Goal: Task Accomplishment & Management: Manage account settings

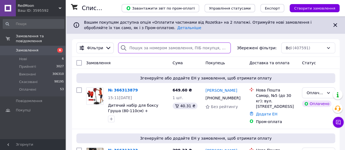
click at [139, 48] on input "search" at bounding box center [174, 47] width 112 height 11
paste input "366176809"
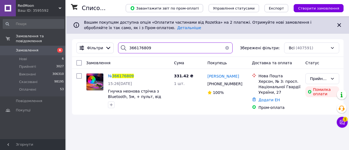
type input "366176809"
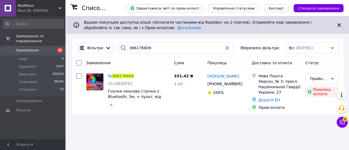
click at [52, 5] on span "RedMoon" at bounding box center [38, 5] width 41 height 5
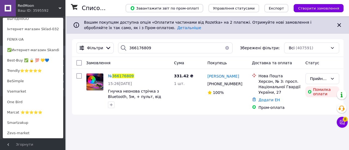
scroll to position [126, 0]
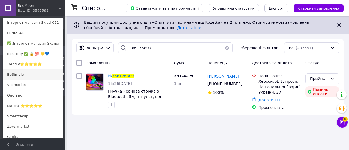
click at [22, 75] on link "BeSimple" at bounding box center [33, 74] width 60 height 10
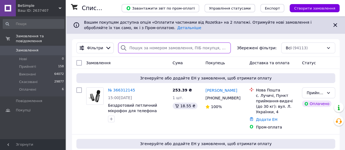
click at [153, 46] on input "search" at bounding box center [174, 47] width 112 height 11
paste input "366182116"
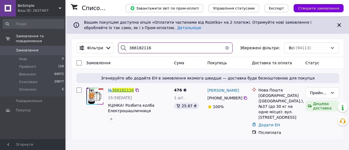
type input "366182116"
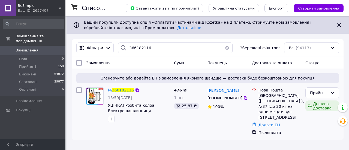
click at [121, 91] on span "366182116" at bounding box center [123, 90] width 22 height 4
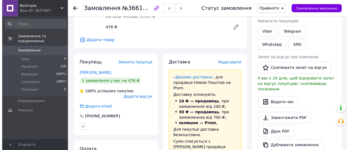
scroll to position [104, 0]
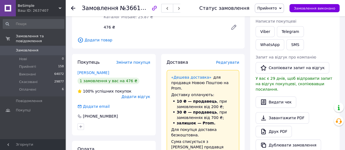
click at [228, 60] on div "Редагувати" at bounding box center [227, 62] width 23 height 5
click at [227, 60] on span "Редагувати" at bounding box center [227, 62] width 23 height 4
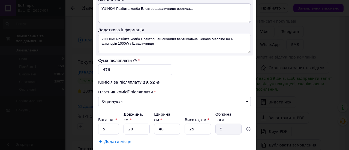
scroll to position [323, 0]
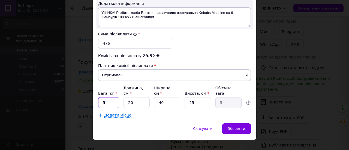
click at [114, 97] on input "5" at bounding box center [108, 102] width 21 height 11
type input "1.7"
click at [139, 97] on input "20" at bounding box center [136, 102] width 26 height 11
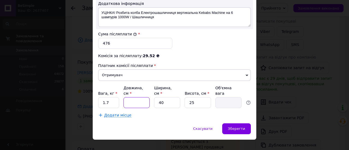
type input "3"
type input "0.75"
type input "35"
type input "8.75"
type input "35"
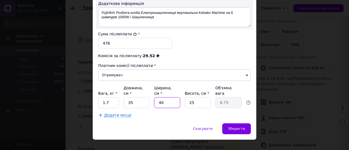
click at [167, 97] on input "40" at bounding box center [167, 102] width 26 height 11
type input "1"
type input "0.22"
type input "15"
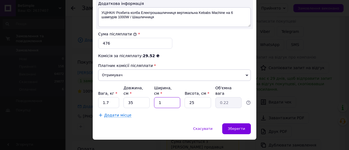
type input "3.28"
type input "15"
click at [197, 97] on input "25" at bounding box center [197, 102] width 26 height 11
type input "1"
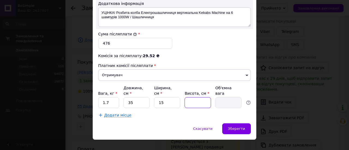
type input "0.13"
type input "15"
type input "1.97"
type input "15"
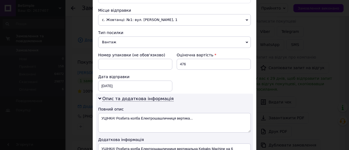
scroll to position [186, 0]
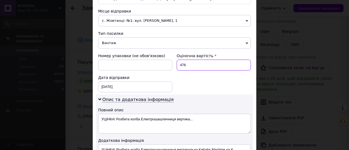
click at [194, 63] on input "476" at bounding box center [213, 65] width 74 height 11
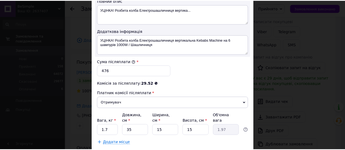
scroll to position [297, 0]
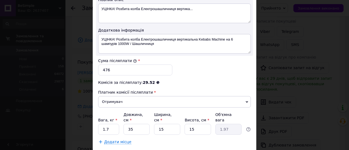
type input "485.53"
drag, startPoint x: 230, startPoint y: 145, endPoint x: 239, endPoint y: 144, distance: 9.1
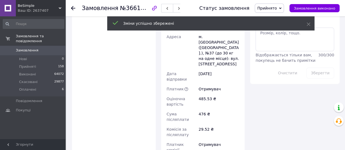
scroll to position [329, 0]
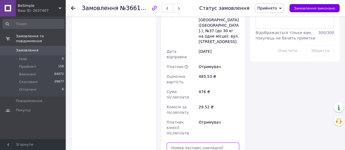
click at [206, 142] on input "text" at bounding box center [202, 147] width 73 height 11
paste input "20451269133929"
type input "20451269133929"
